Goal: Task Accomplishment & Management: Manage account settings

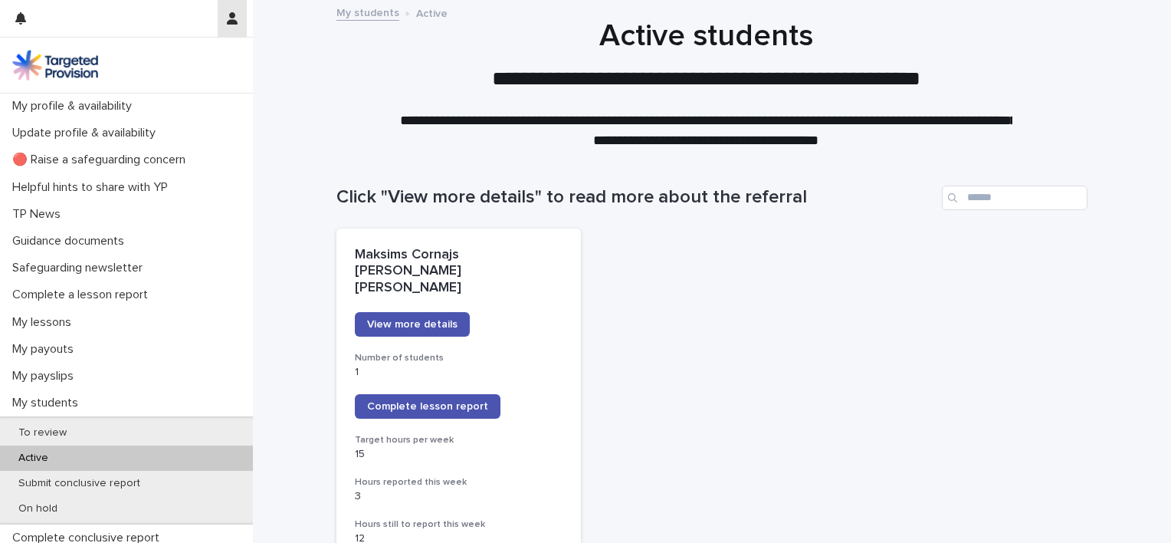
click at [231, 18] on icon "button" at bounding box center [232, 18] width 11 height 12
click at [166, 61] on p "Log Out" at bounding box center [188, 65] width 97 height 26
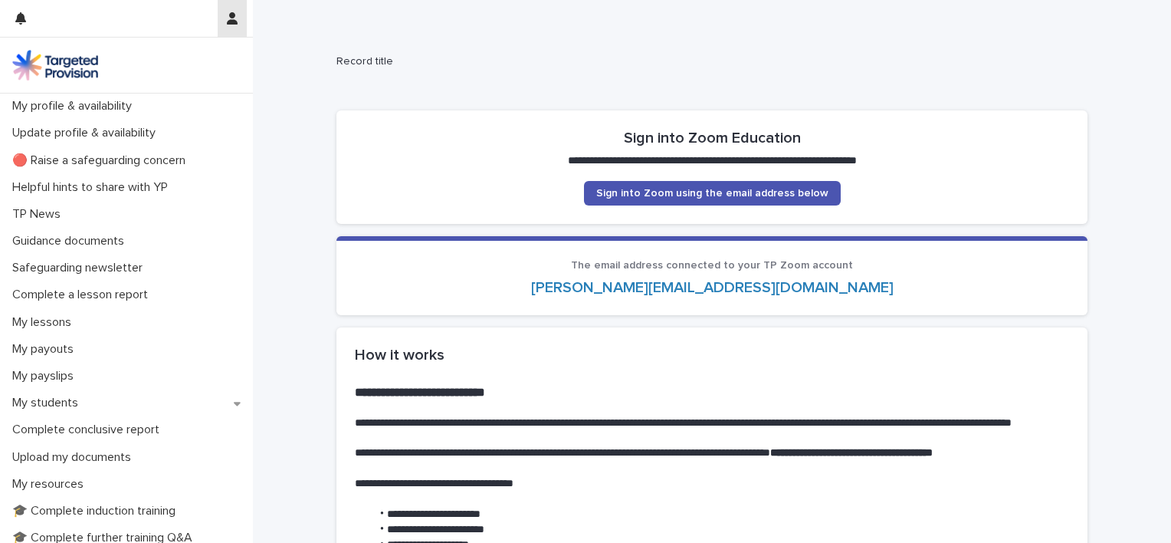
click at [230, 19] on icon "button" at bounding box center [232, 18] width 11 height 12
click at [163, 57] on p "Log Out" at bounding box center [188, 65] width 97 height 26
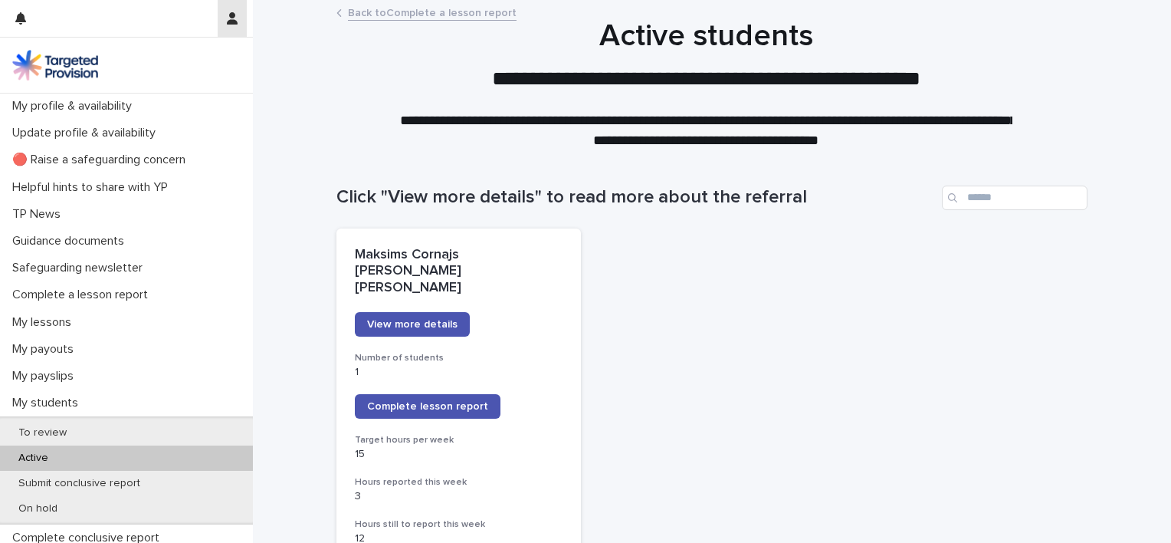
click at [235, 18] on icon "button" at bounding box center [232, 18] width 11 height 12
click at [160, 61] on p "Log Out" at bounding box center [188, 65] width 97 height 26
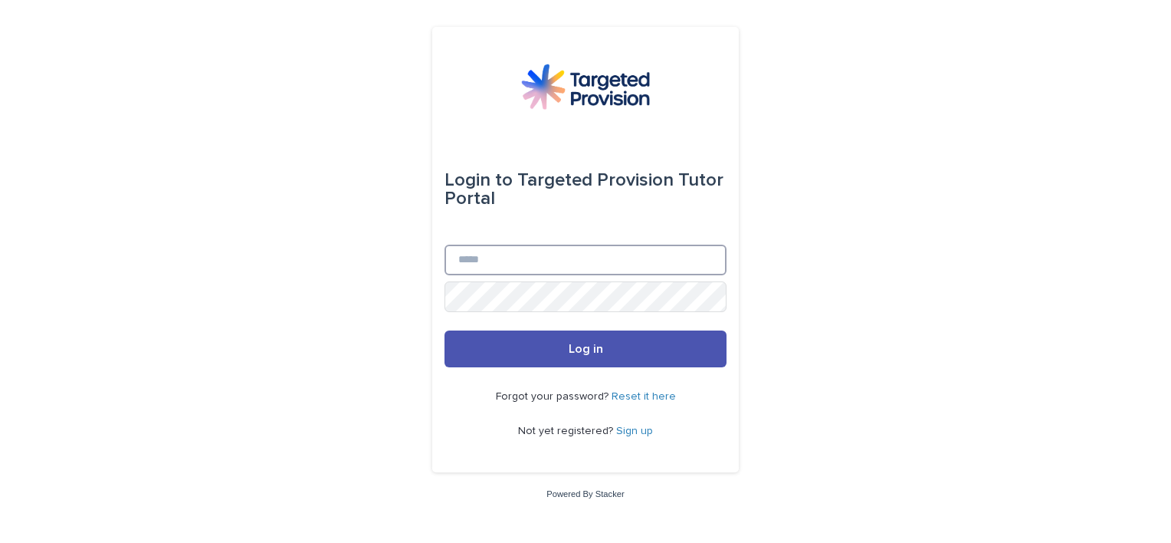
click at [508, 248] on input "Email" at bounding box center [586, 260] width 282 height 31
type input "**********"
click at [572, 368] on div "Forgot your password? Reset it here Not yet registered? Sign up" at bounding box center [586, 414] width 282 height 94
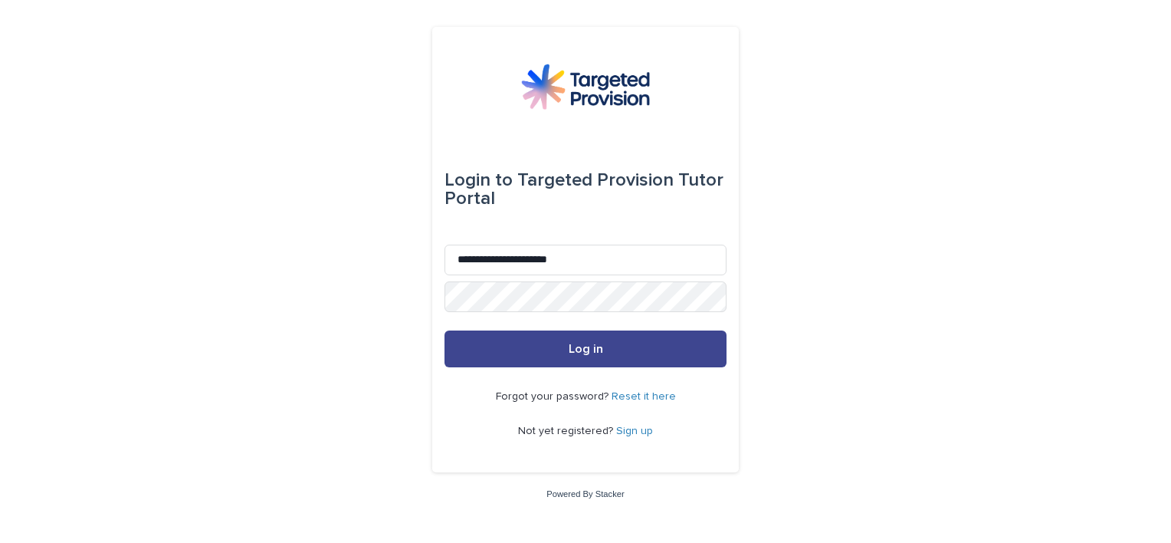
click at [579, 359] on button "Log in" at bounding box center [586, 348] width 282 height 37
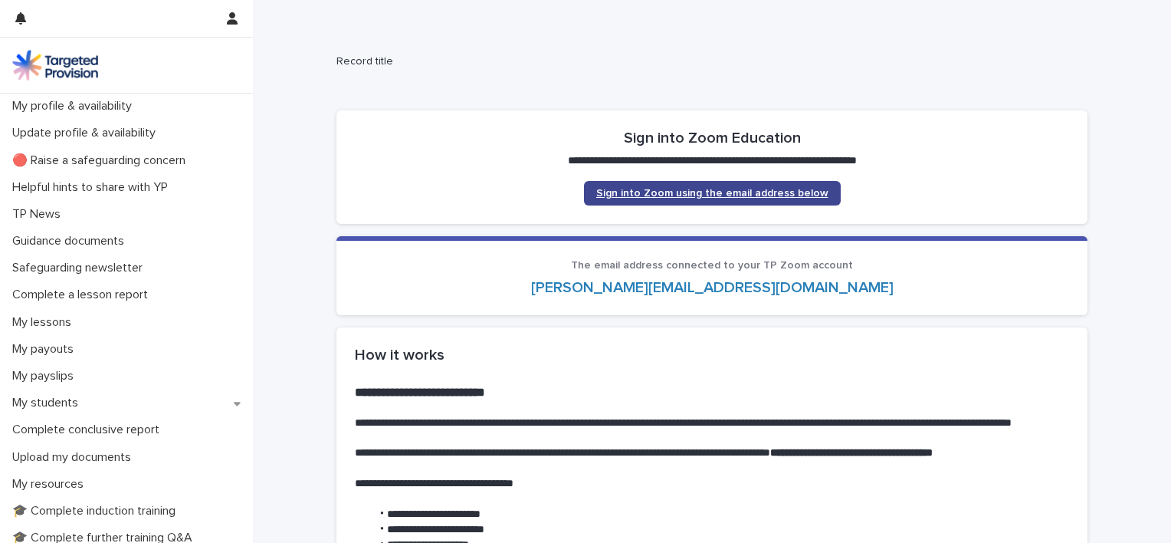
click at [694, 197] on span "Sign into Zoom using the email address below" at bounding box center [712, 193] width 232 height 11
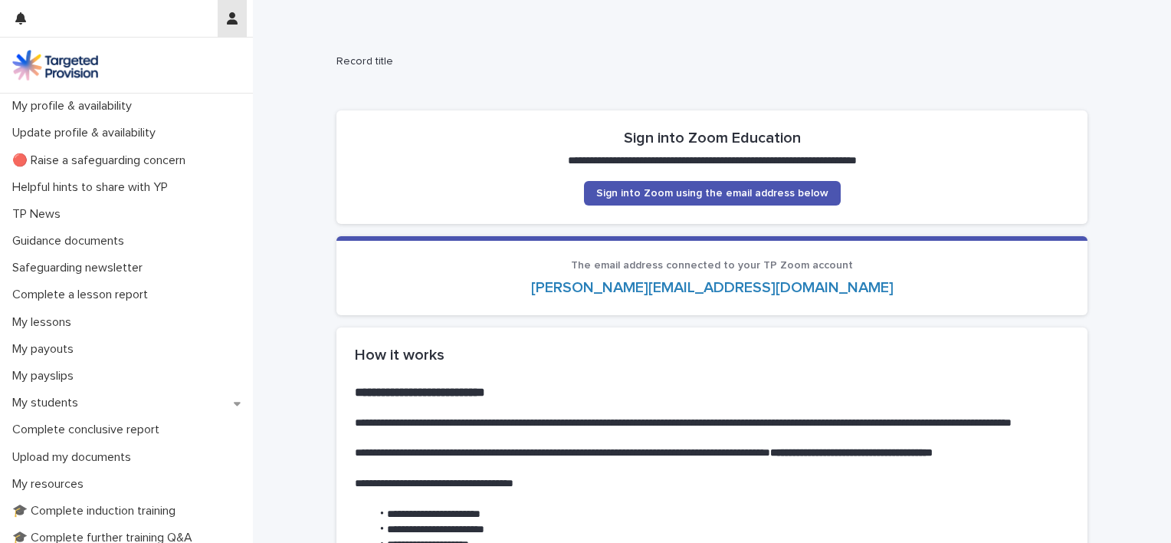
click at [227, 14] on icon "button" at bounding box center [232, 18] width 11 height 12
click at [159, 60] on p "Log Out" at bounding box center [188, 65] width 97 height 26
